Goal: Task Accomplishment & Management: Use online tool/utility

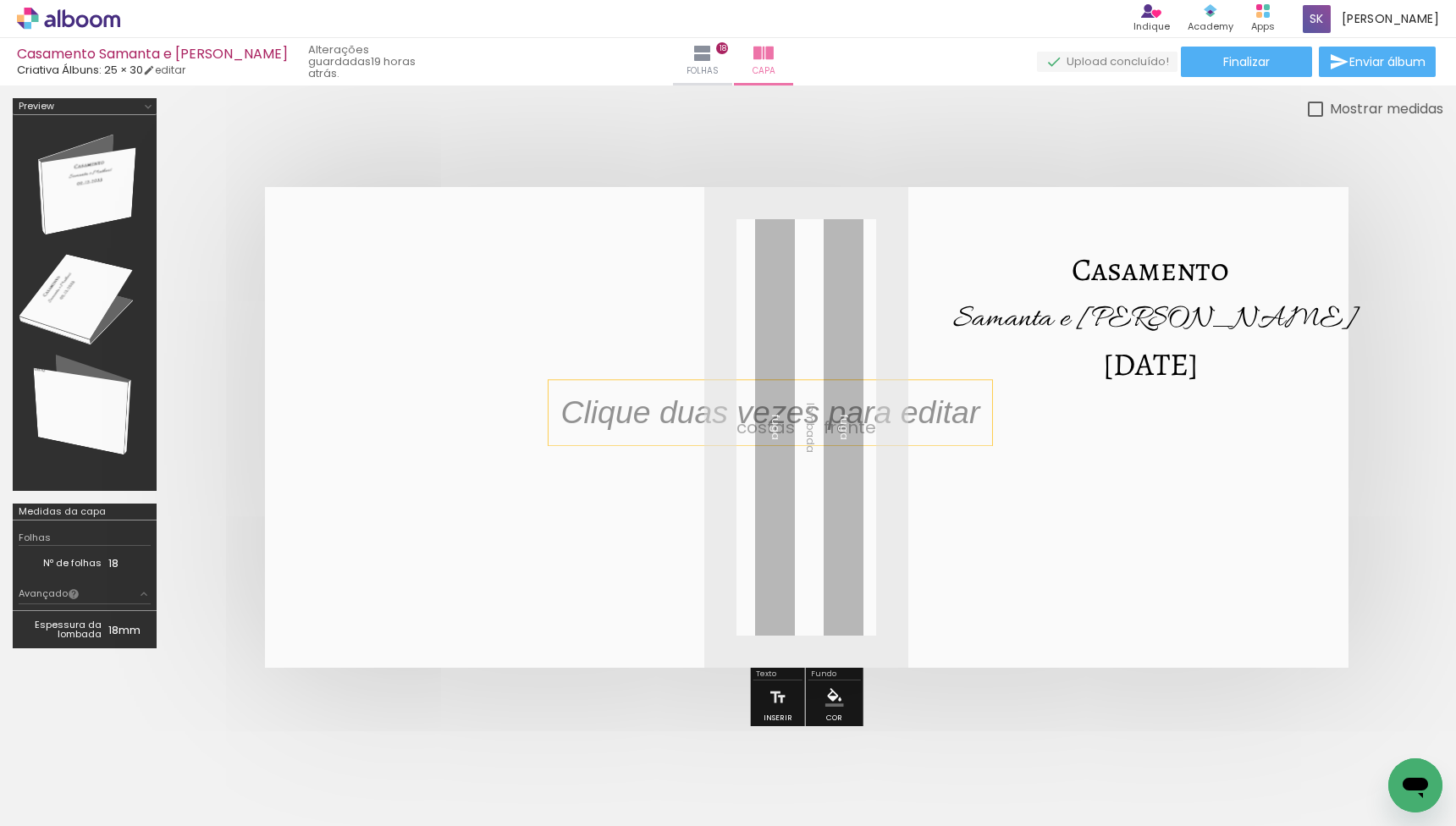
click at [782, 409] on p at bounding box center [782, 413] width 444 height 45
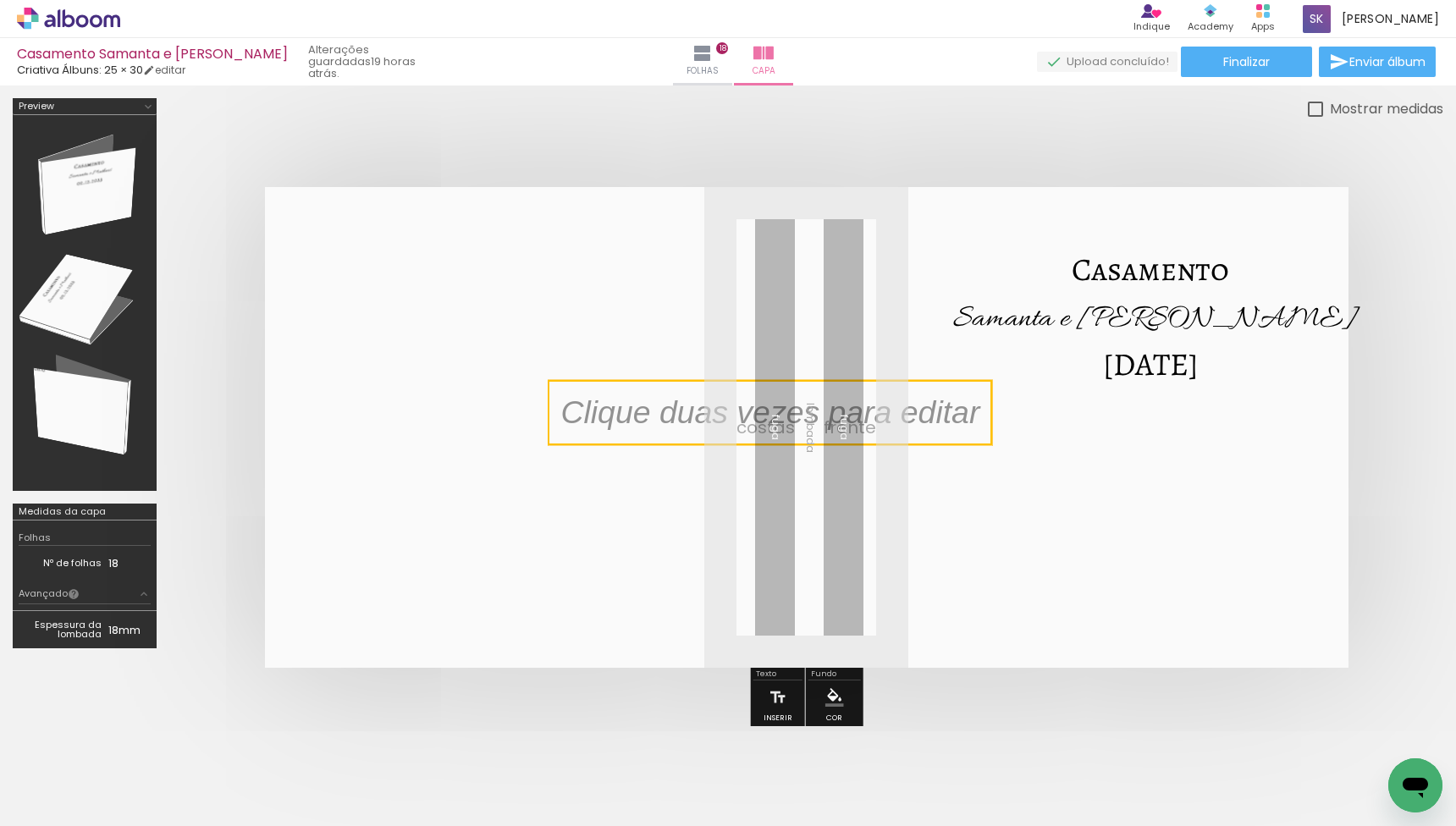
click at [782, 409] on quentale-selection at bounding box center [770, 413] width 444 height 66
type input "Sans Serif"
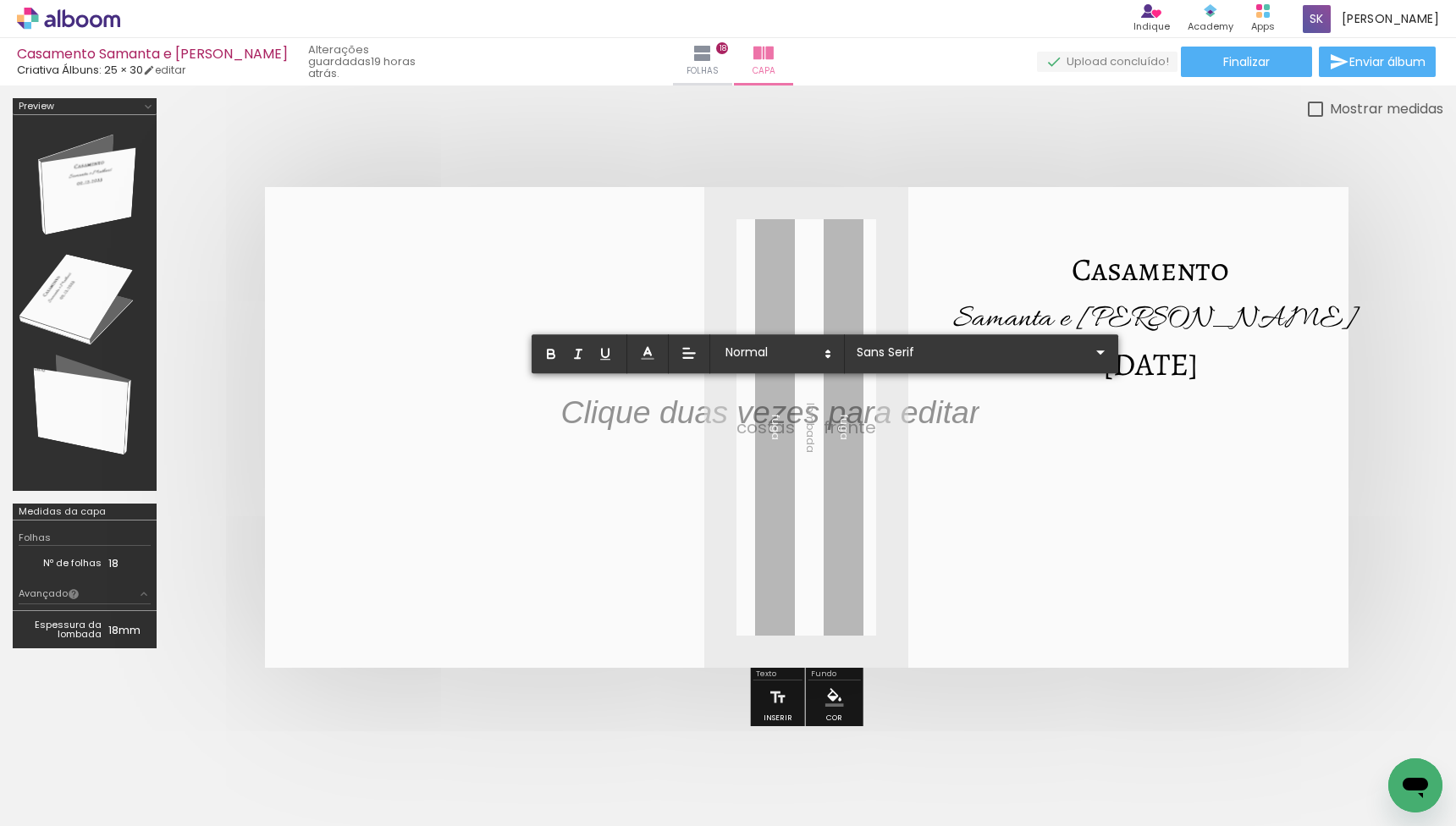
click at [782, 409] on p at bounding box center [769, 422] width 419 height 45
click at [753, 496] on quentale-layouter at bounding box center [806, 427] width 1083 height 481
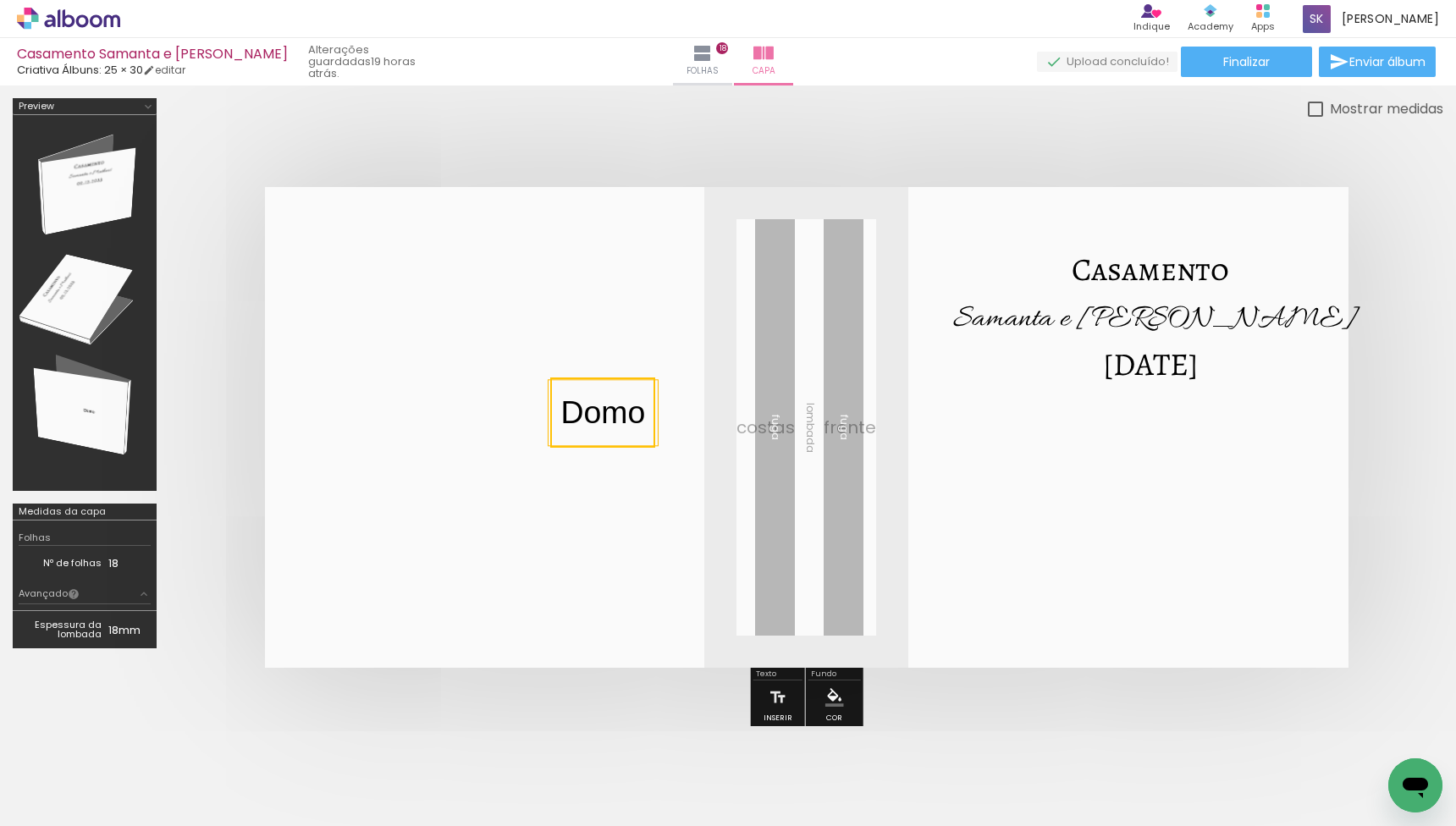
click at [678, 566] on quentale-layouter at bounding box center [806, 427] width 1083 height 481
click at [826, 683] on paper-menu-button "#ffebee #ffcdd2 #ef9a9a #e57373 #ef5350 #f44336 #e53935 #d32f2f #c62828 #b71c1c…" at bounding box center [835, 698] width 32 height 32
click at [834, 699] on iron-icon "color picker" at bounding box center [835, 698] width 19 height 19
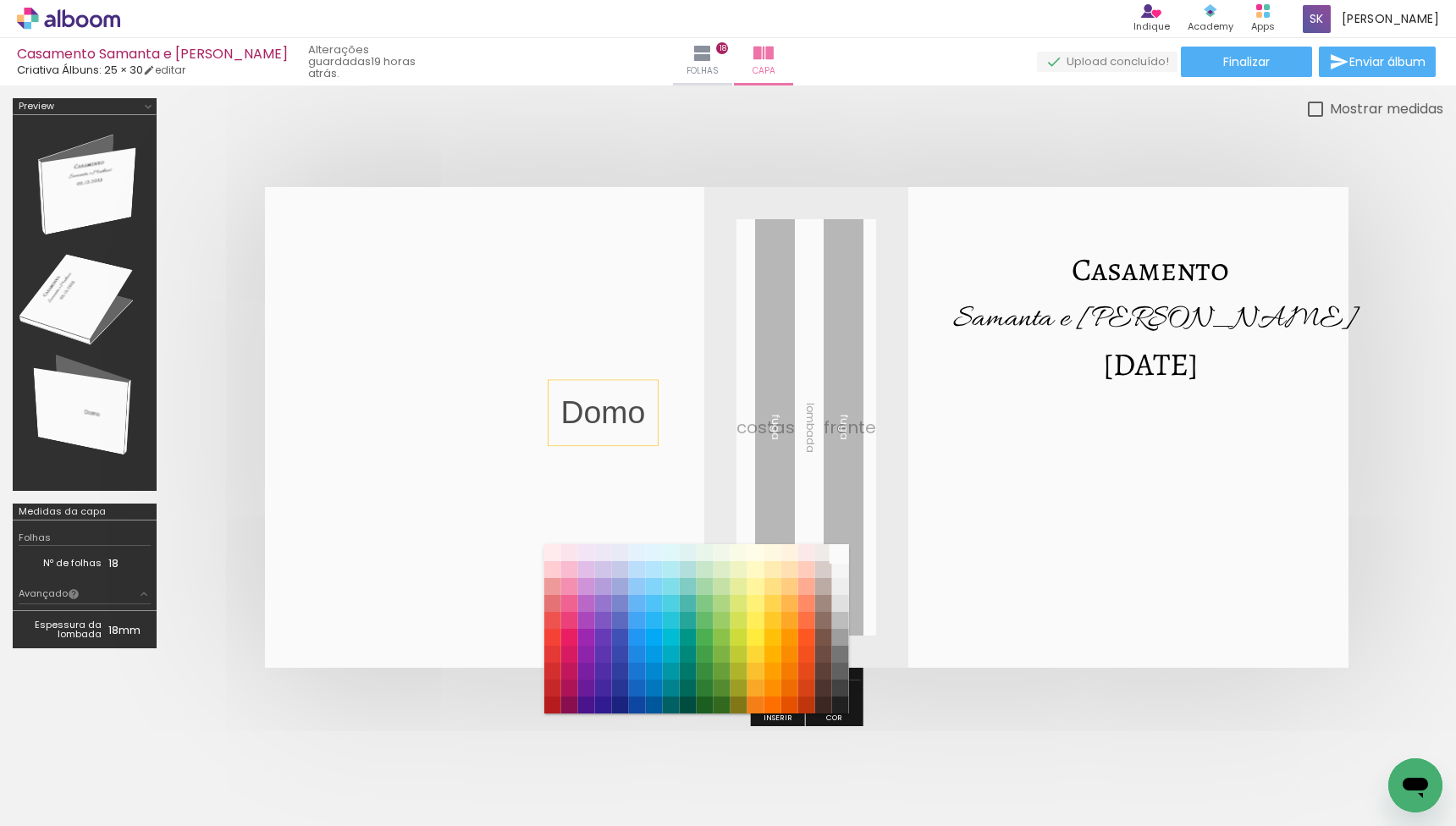
click at [844, 554] on paper-item "#fafafa" at bounding box center [839, 552] width 17 height 17
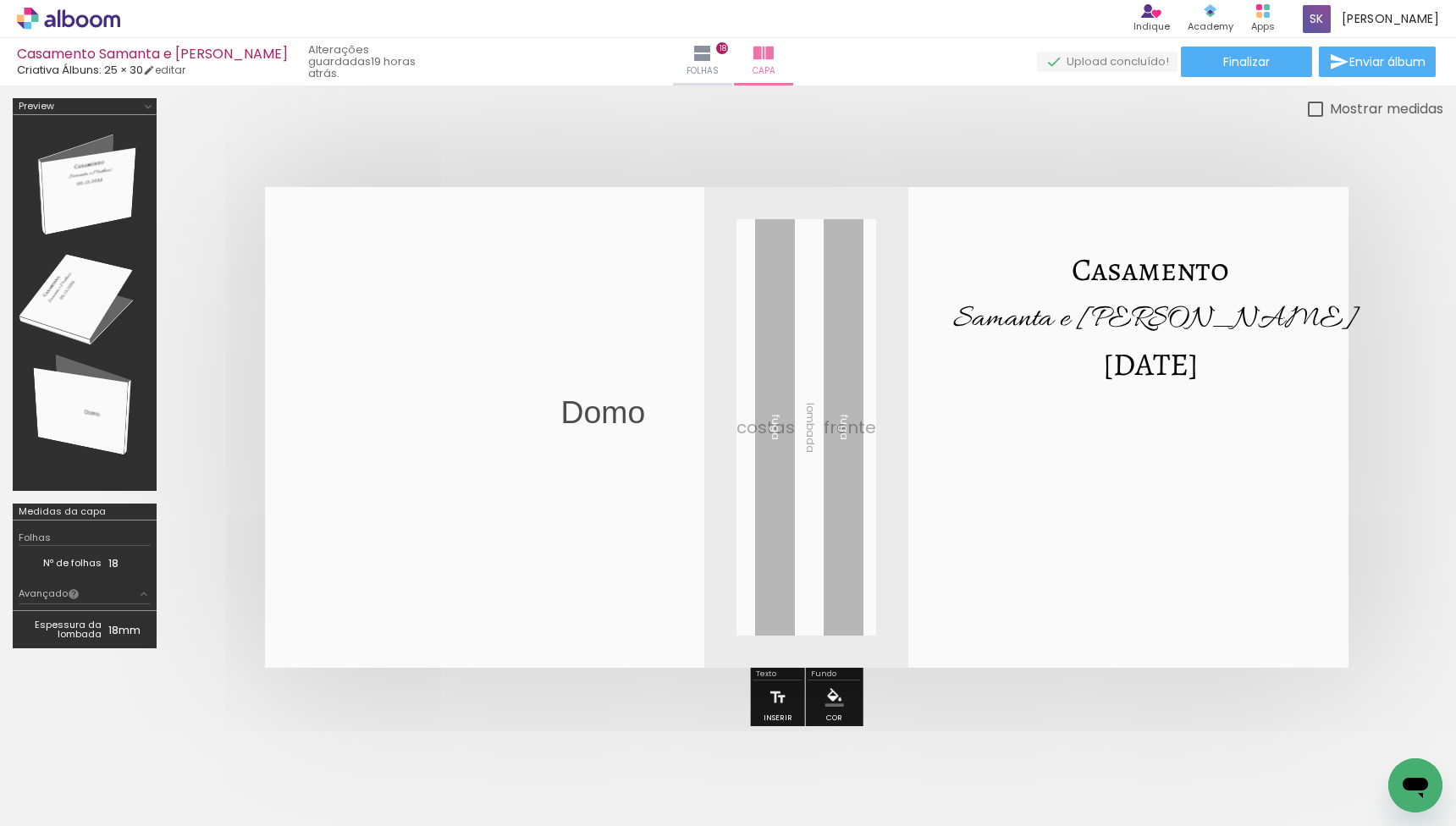
click at [634, 421] on p "Domo" at bounding box center [603, 413] width 85 height 45
click at [826, 700] on iron-icon "color picker" at bounding box center [835, 698] width 19 height 19
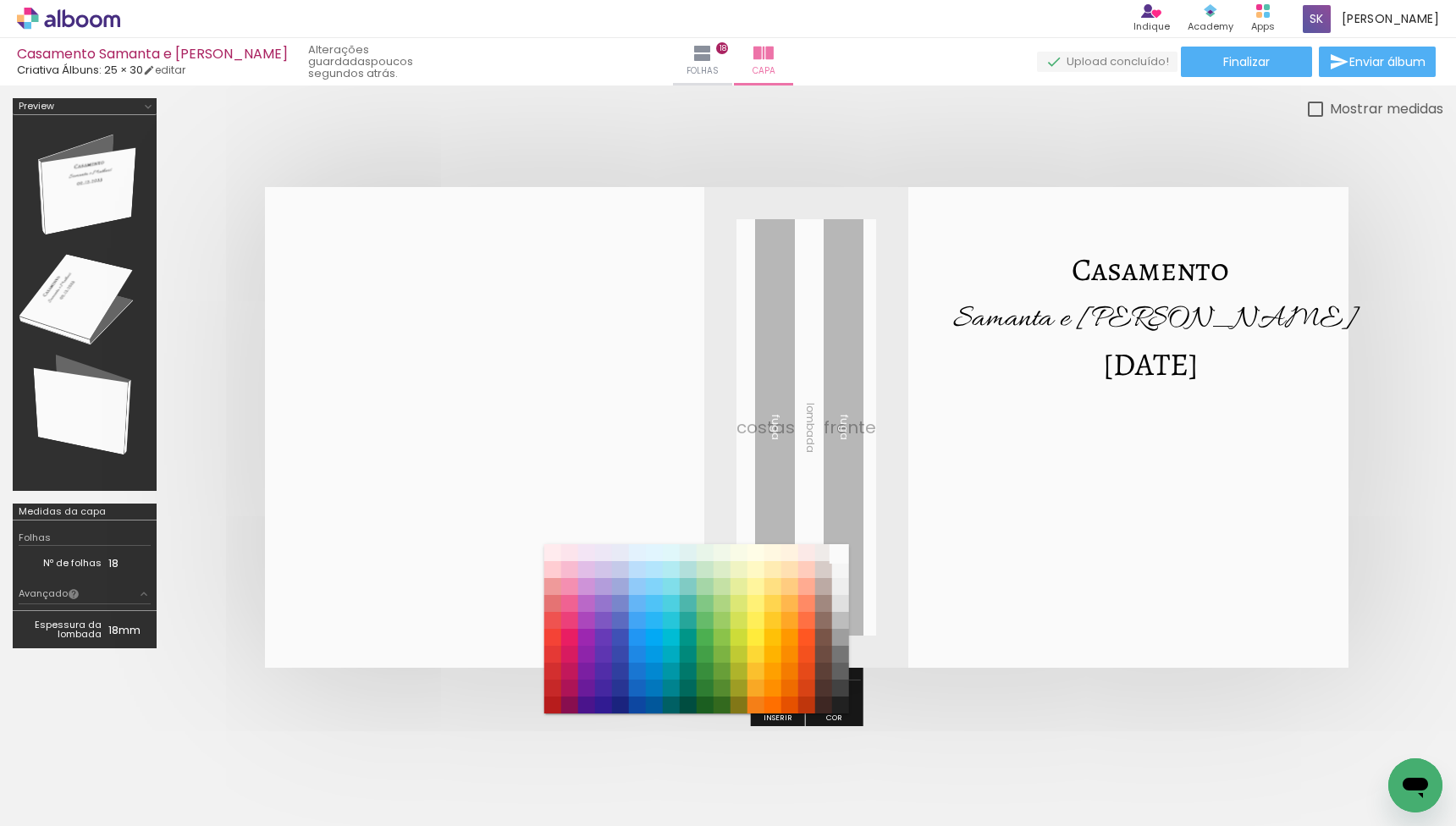
click at [839, 551] on paper-item "#fafafa" at bounding box center [839, 552] width 17 height 17
click at [841, 575] on paper-item "#f5f5f5" at bounding box center [839, 569] width 17 height 17
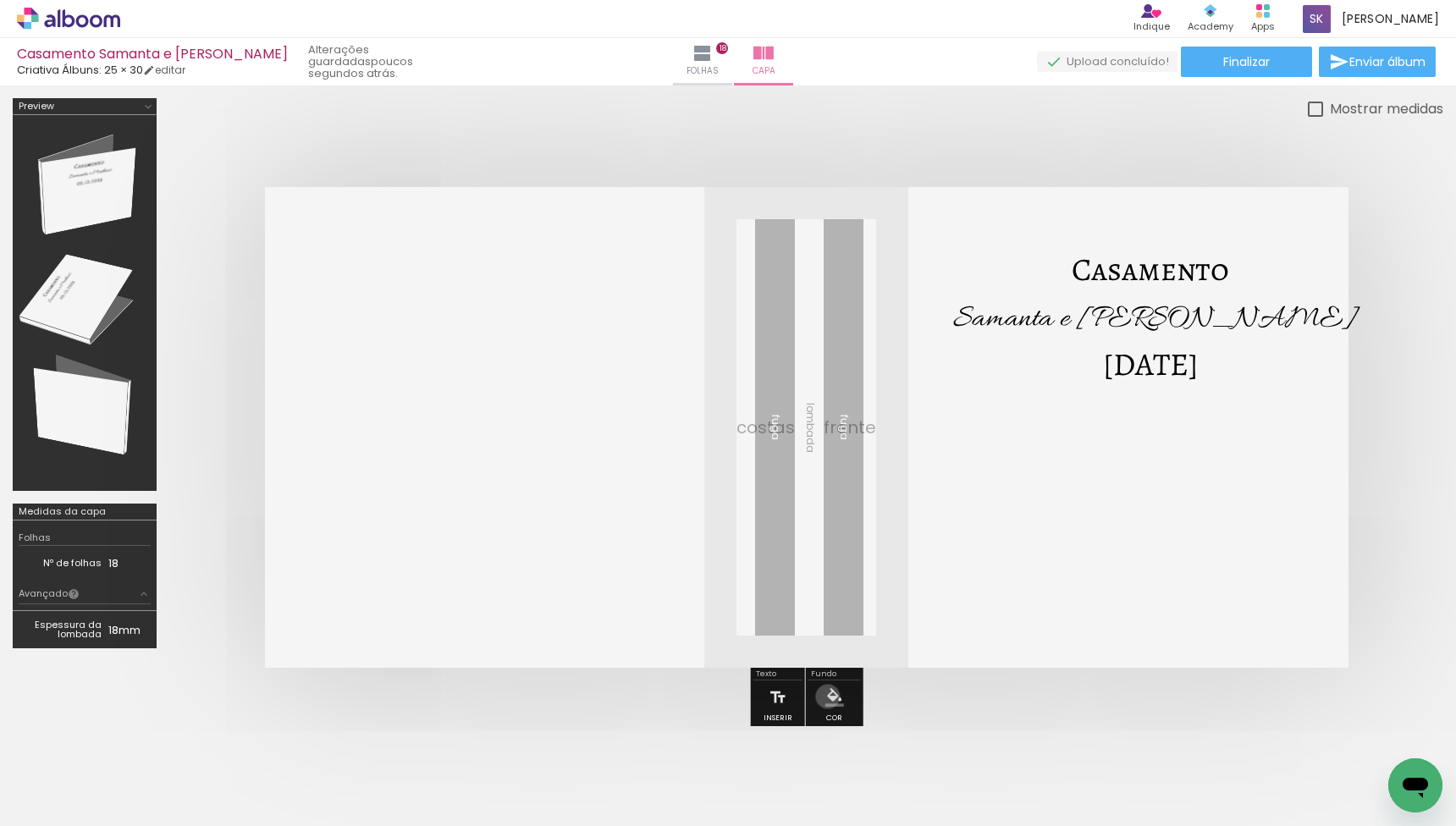
click at [826, 696] on iron-icon "color picker" at bounding box center [835, 698] width 19 height 19
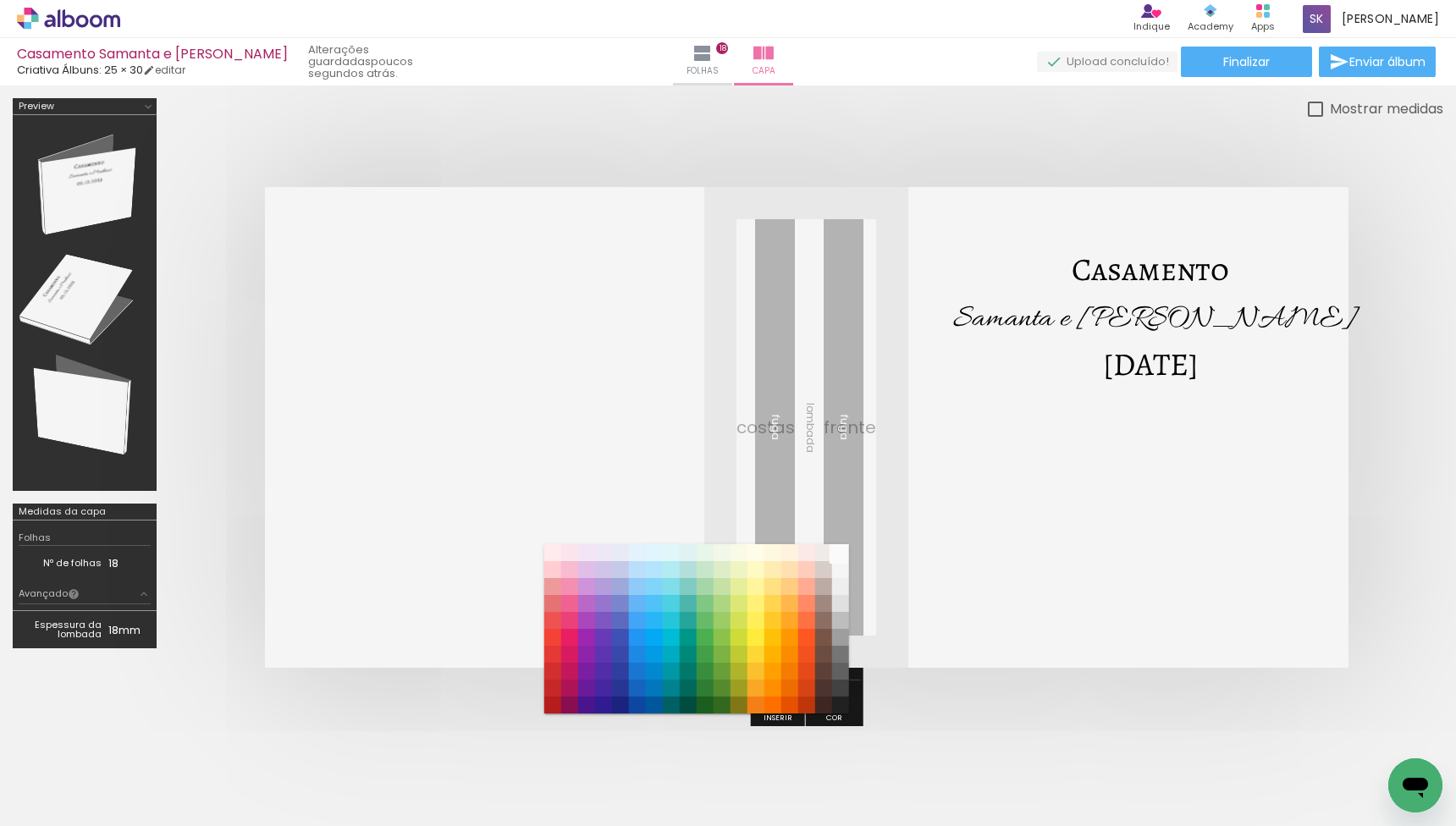
click at [843, 551] on paper-item "#fafafa" at bounding box center [839, 552] width 17 height 17
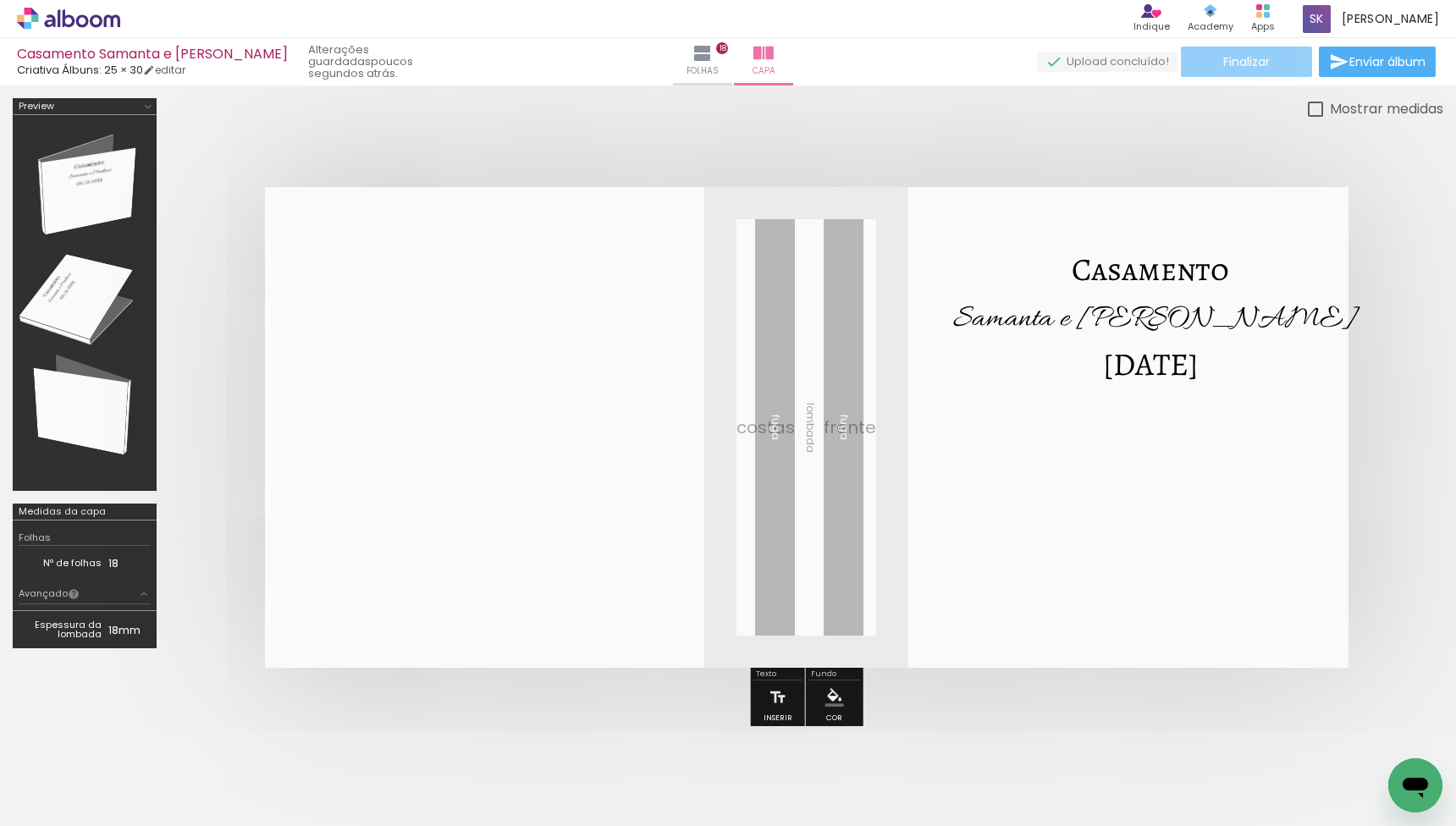
click at [1231, 62] on span "Finalizar" at bounding box center [1246, 61] width 47 height 12
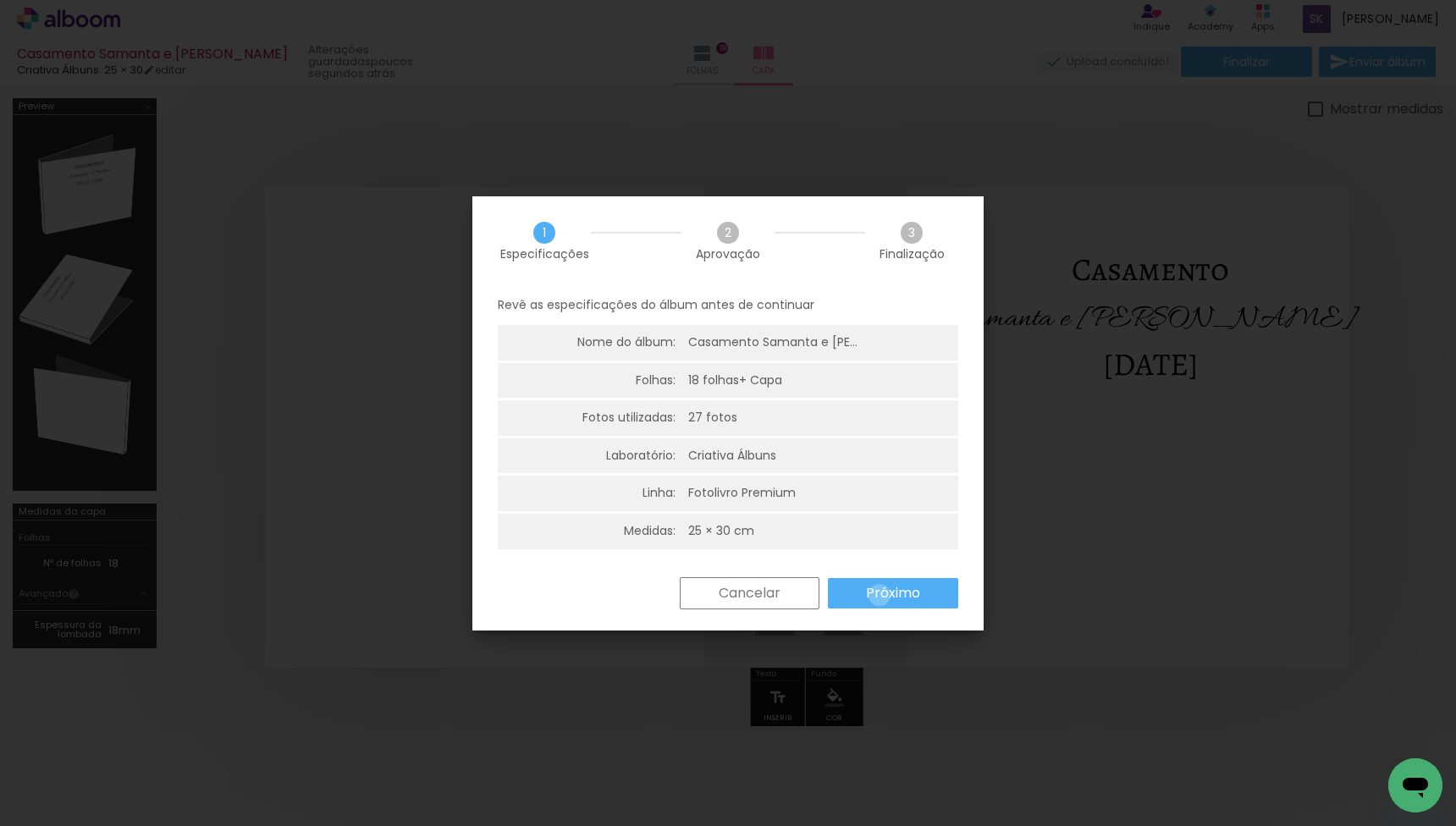
click at [0, 0] on slot "Próximo" at bounding box center [0, 0] width 0 height 0
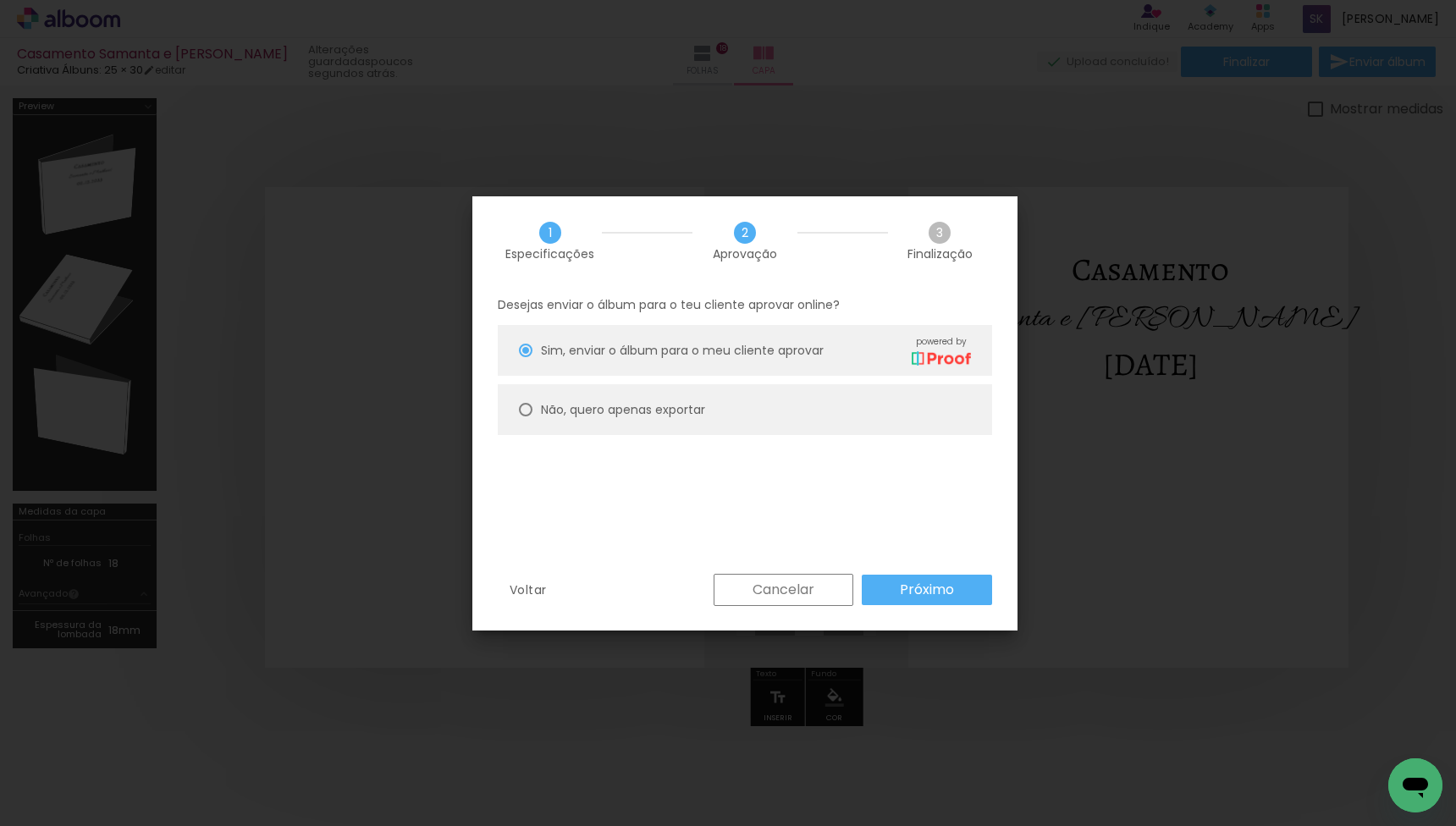
click at [911, 569] on div "Desejas enviar o álbum para o teu cliente aprovar online? Sim, enviar o álbum p…" at bounding box center [745, 429] width 545 height 289
click at [0, 0] on slot "Próximo" at bounding box center [0, 0] width 0 height 0
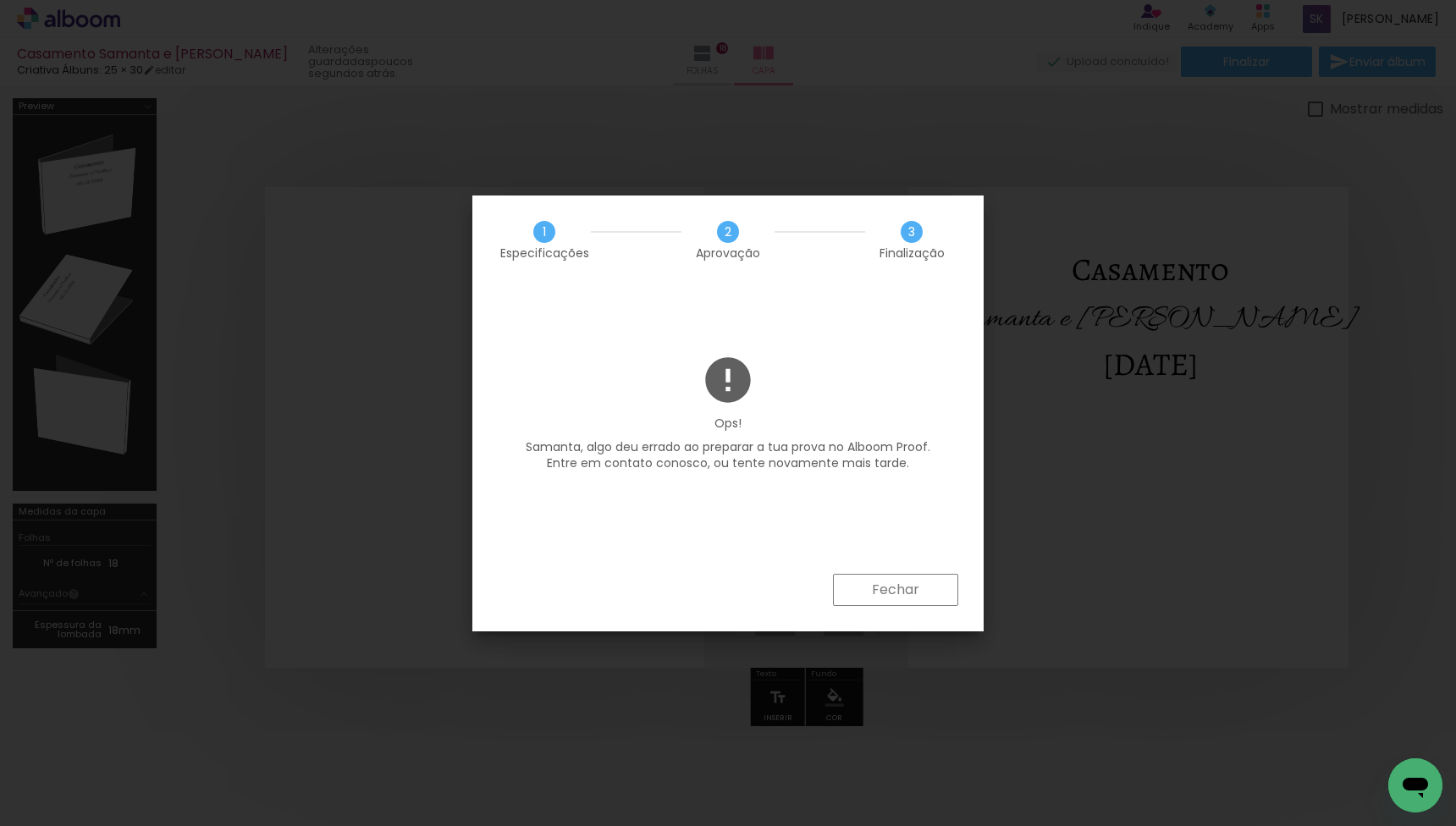
click at [0, 0] on slot "Fechar" at bounding box center [0, 0] width 0 height 0
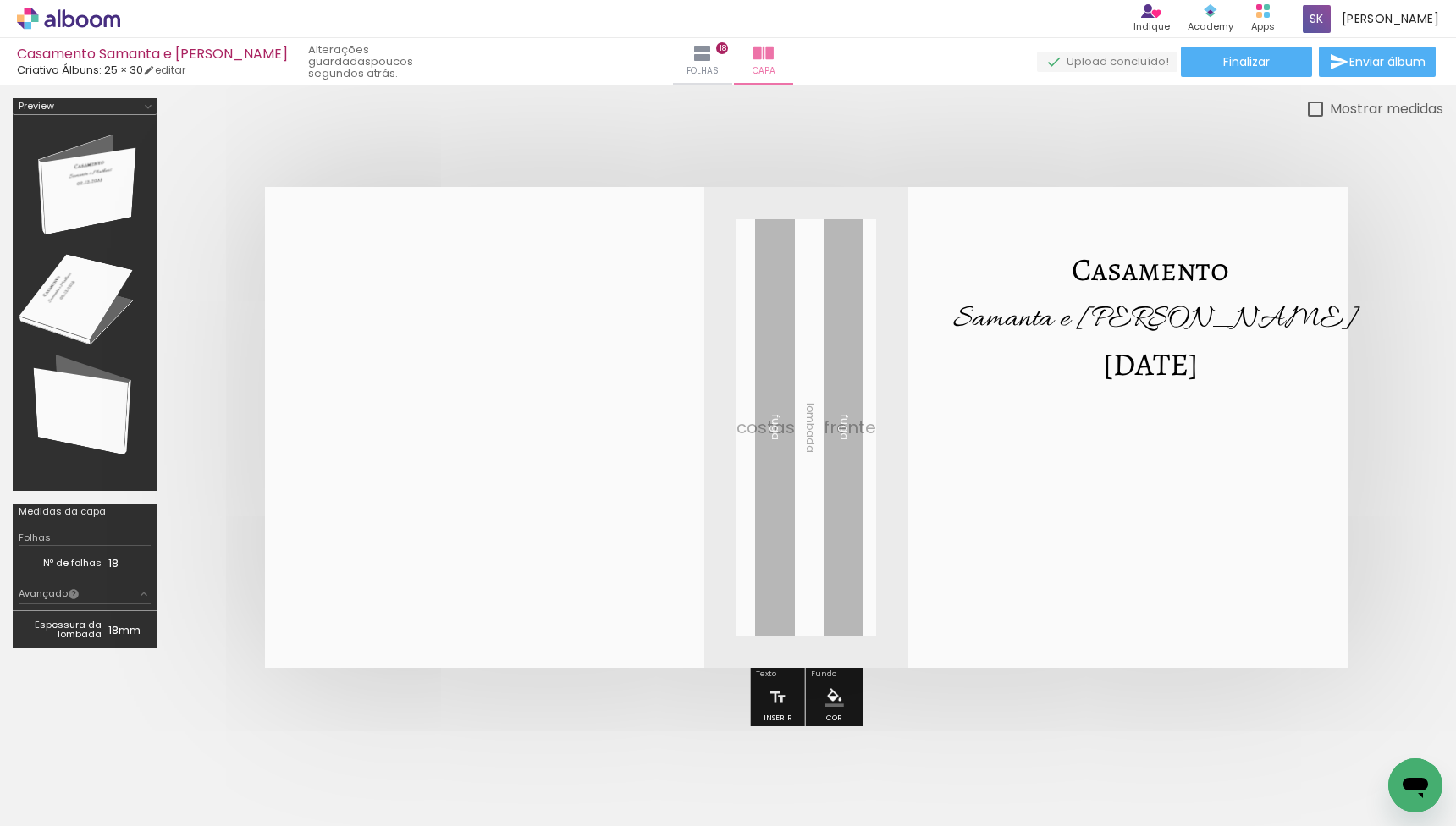
click at [846, 685] on paper-menu-button "#ffebee #ffcdd2 #ef9a9a #e57373 #ef5350 #f44336 #e53935 #d32f2f #c62828 #b71c1c…" at bounding box center [835, 698] width 32 height 32
click at [840, 692] on iron-icon "color picker" at bounding box center [835, 698] width 19 height 19
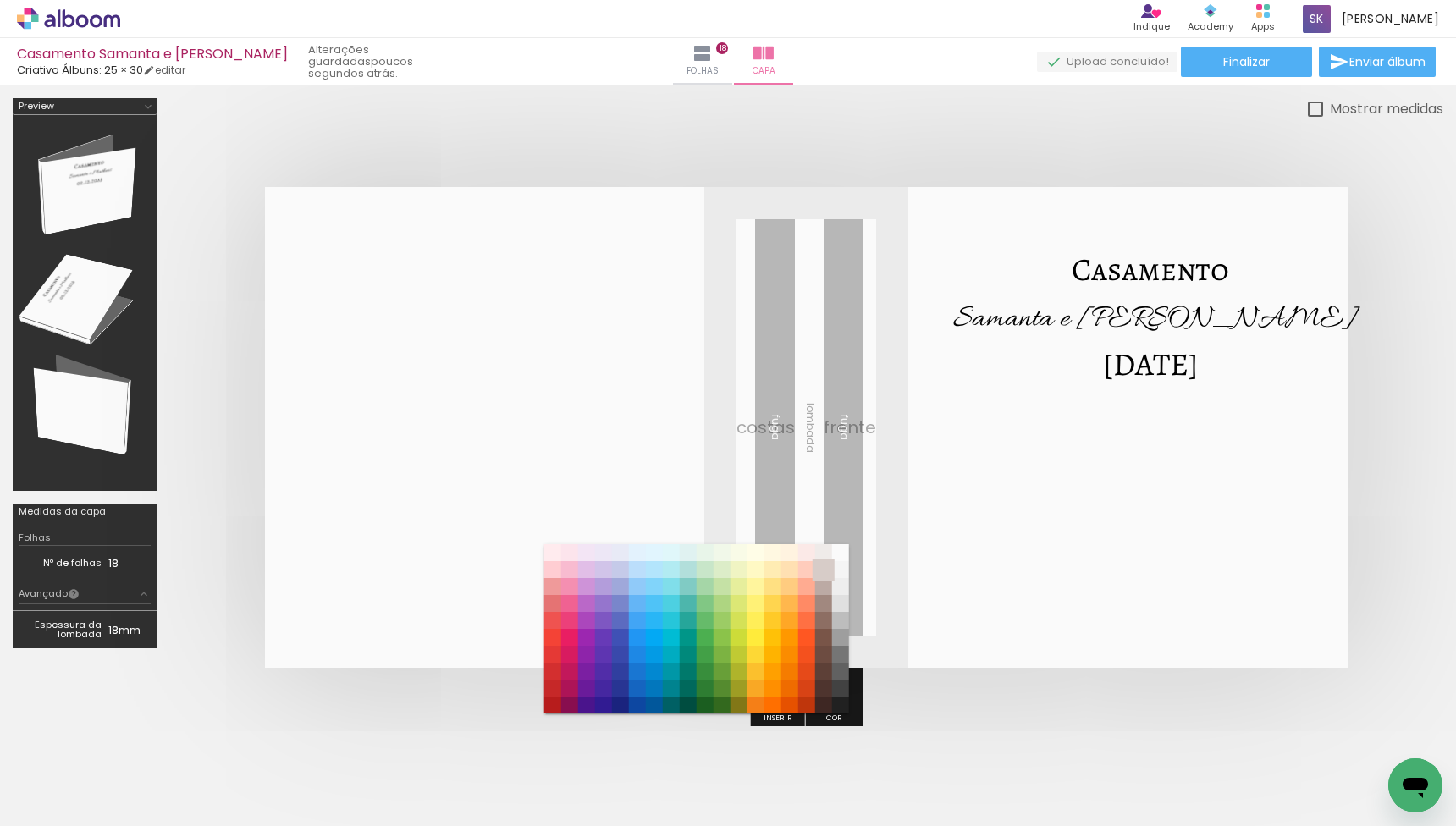
click at [818, 561] on paper-item "#d7ccc8" at bounding box center [822, 569] width 17 height 17
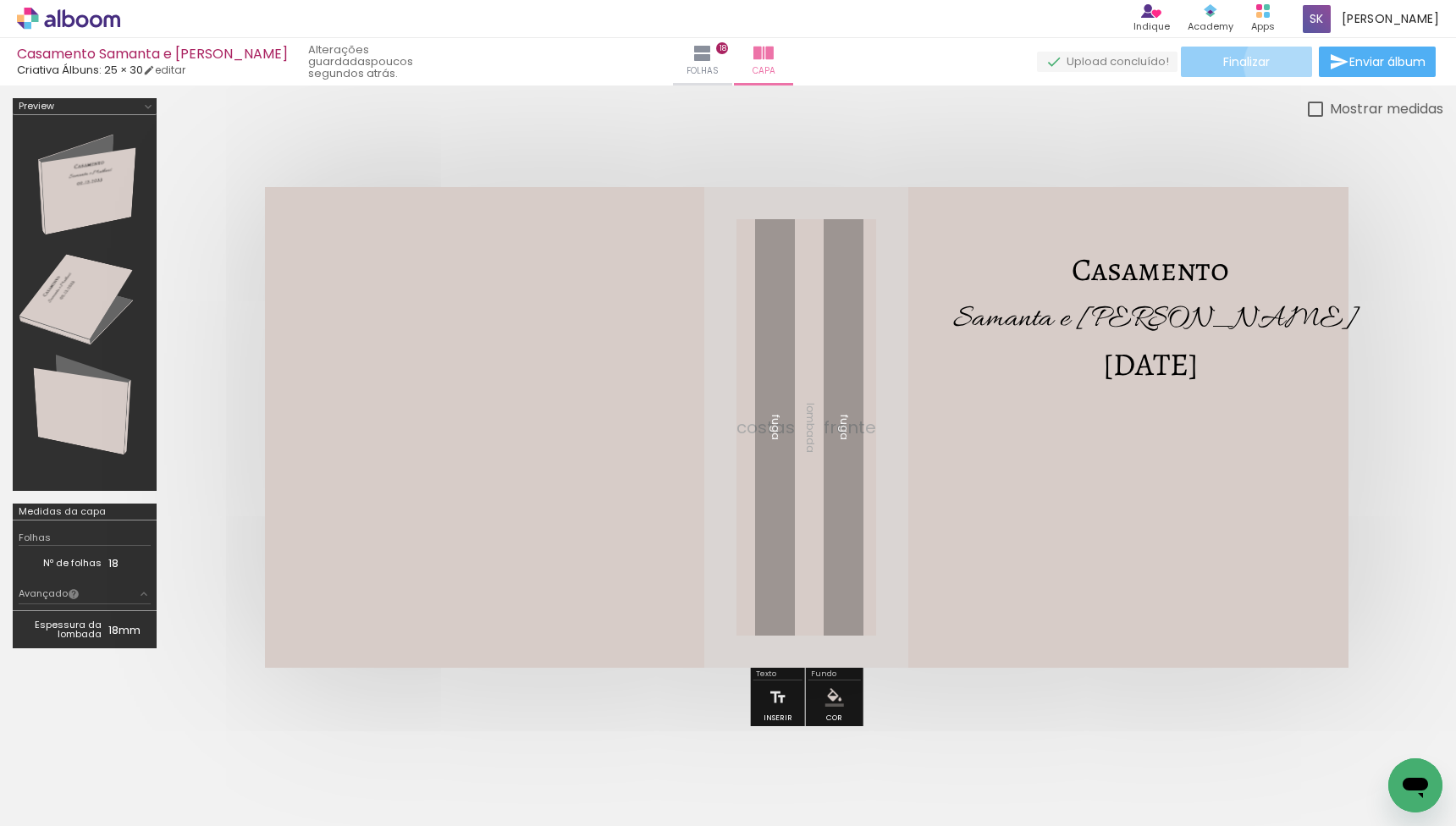
click at [1277, 65] on paper-button "Finalizar" at bounding box center [1246, 62] width 131 height 30
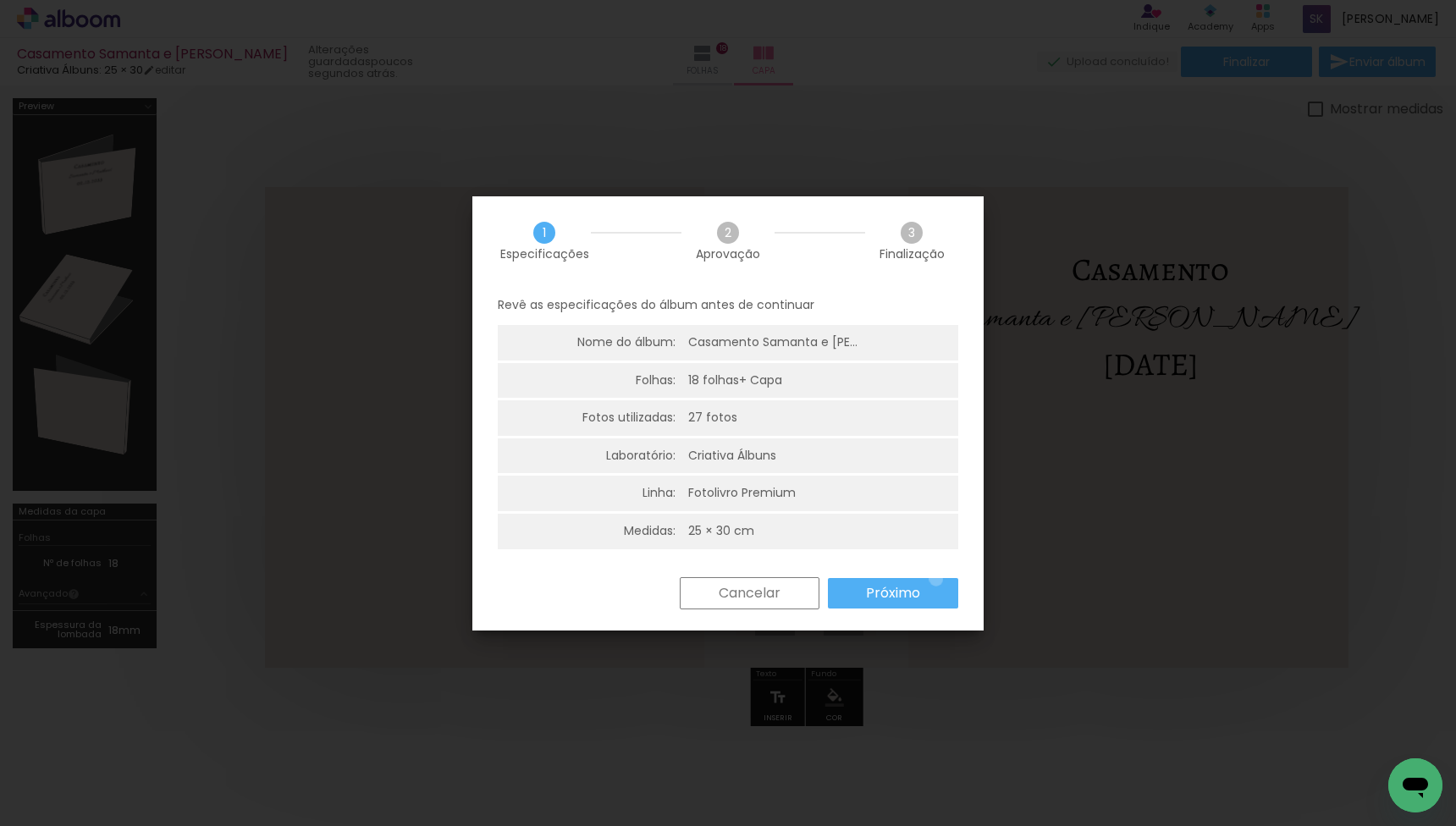
click at [936, 580] on paper-button "Próximo" at bounding box center [892, 593] width 130 height 30
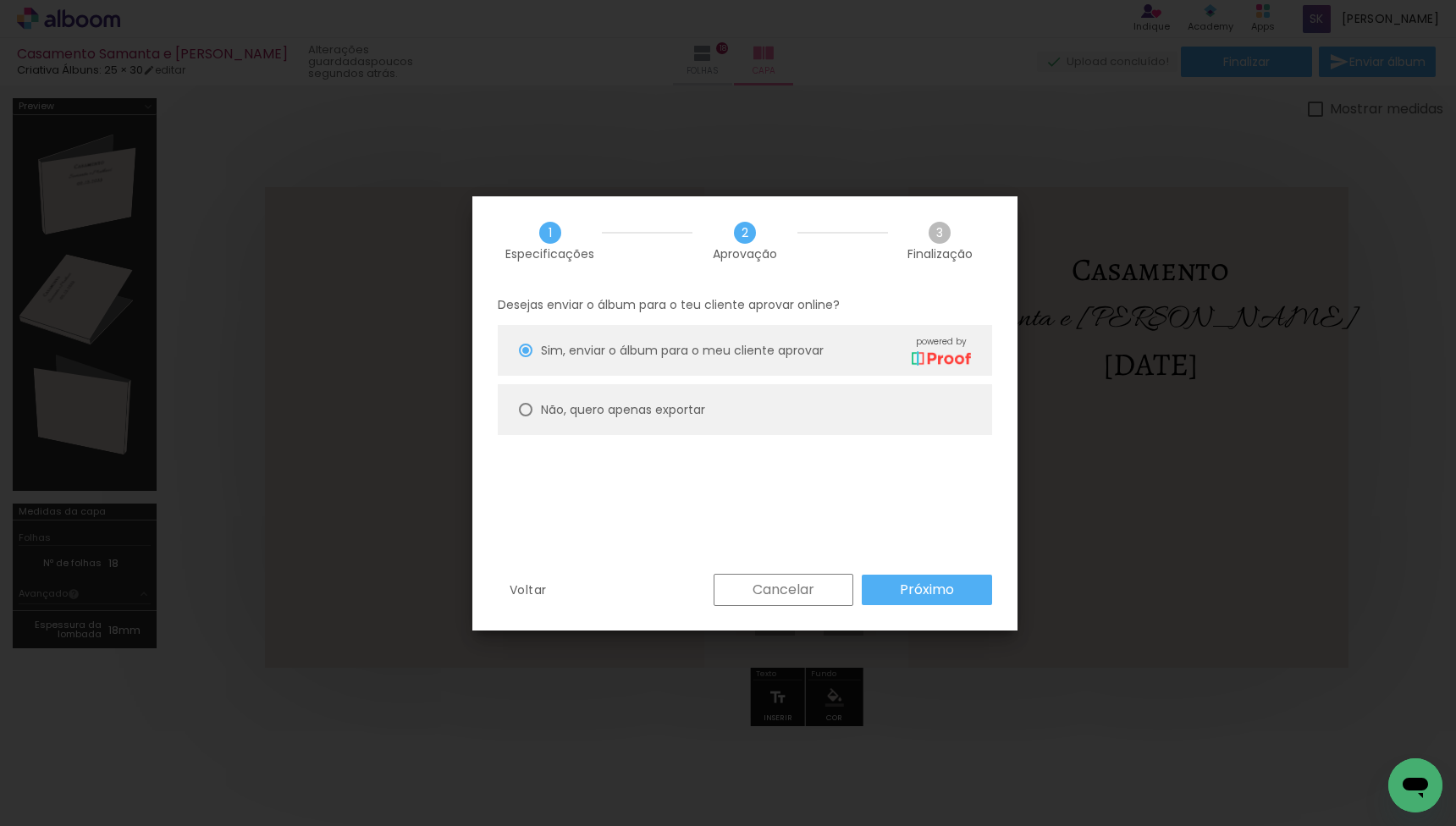
click at [0, 0] on slot "Próximo" at bounding box center [0, 0] width 0 height 0
